Goal: Obtain resource: Obtain resource

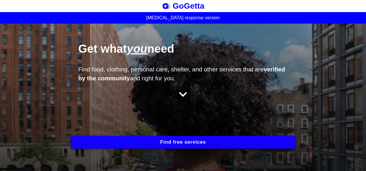
click at [168, 139] on button "Find free services" at bounding box center [183, 142] width 224 height 13
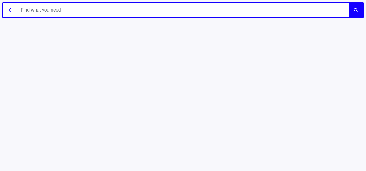
click at [44, 13] on input "text" at bounding box center [182, 10] width 331 height 14
type input "furniture"
click at [348, 3] on button "submit" at bounding box center [355, 10] width 14 height 14
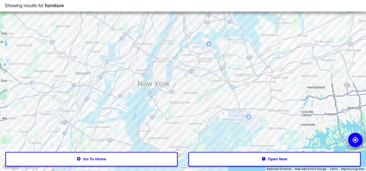
click at [213, 158] on button "Open now" at bounding box center [274, 159] width 172 height 14
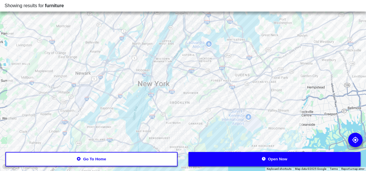
click at [281, 161] on button "Open now" at bounding box center [274, 159] width 172 height 14
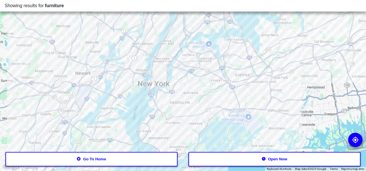
click at [189, 99] on div at bounding box center [183, 85] width 366 height 171
